Goal: Find specific page/section: Find specific page/section

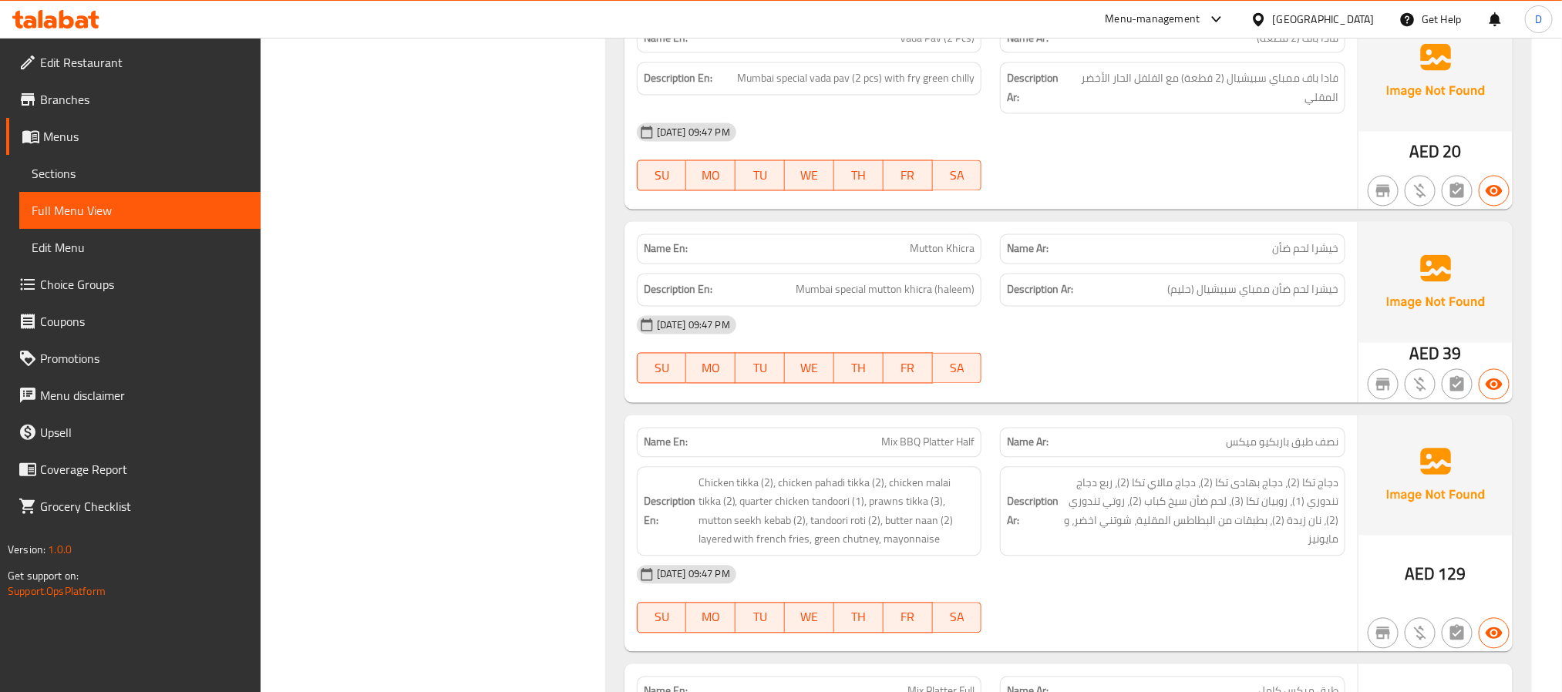
scroll to position [23382, 0]
click at [1130, 200] on div "[DATE] 09:47 PM SU MO TU WE TH FR SA" at bounding box center [991, 157] width 727 height 86
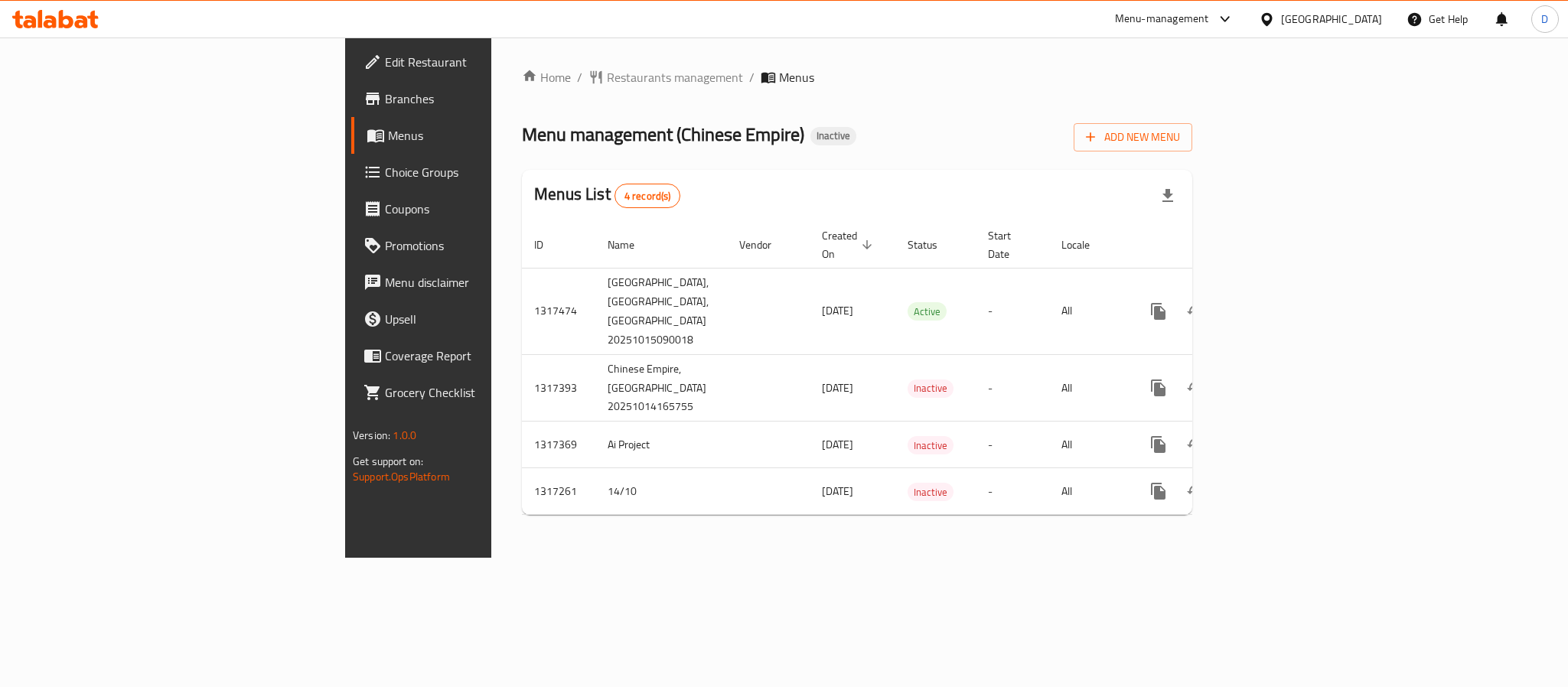
click at [385, 102] on span "Branches" at bounding box center [489, 98] width 209 height 19
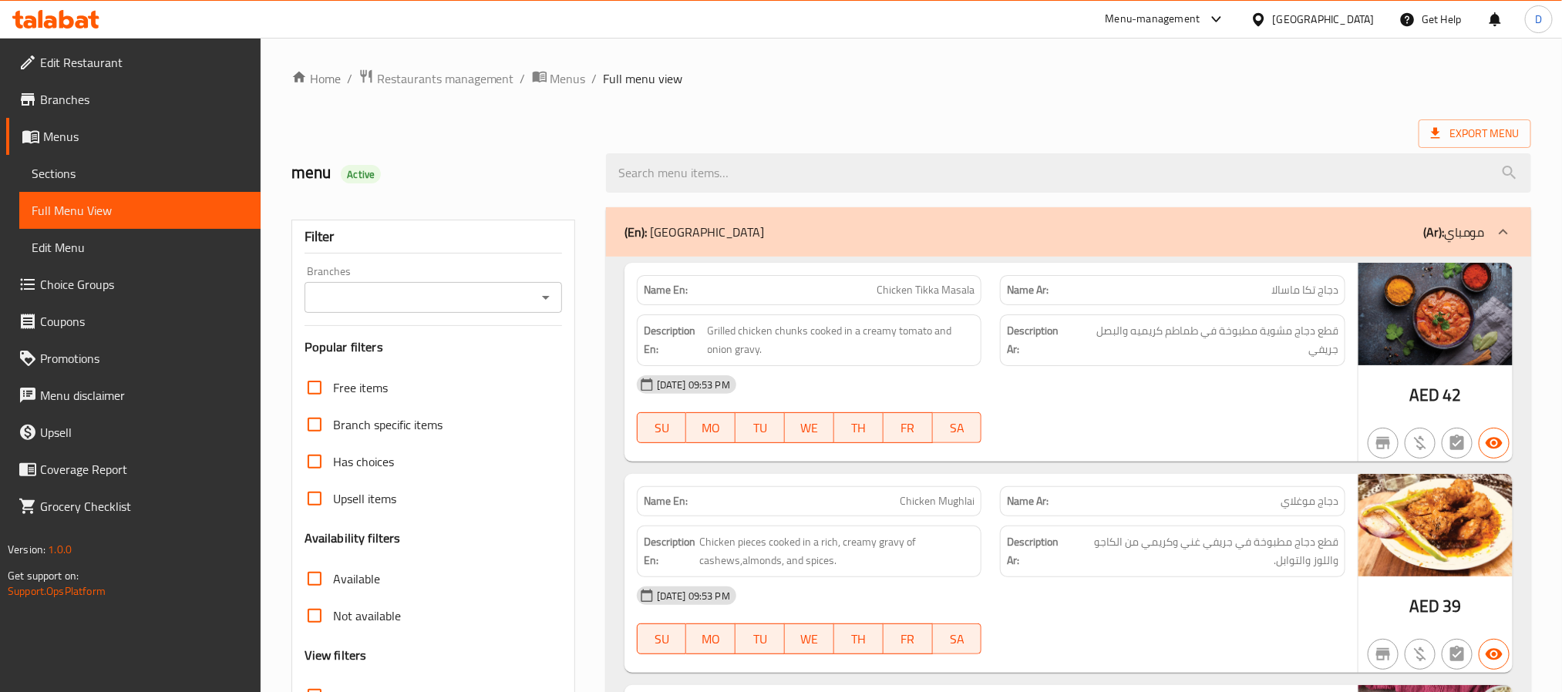
click at [1198, 431] on div "14-10-2025 09:53 PM SU MO TU WE TH FR SA" at bounding box center [991, 409] width 727 height 86
